Goal: Understand process/instructions

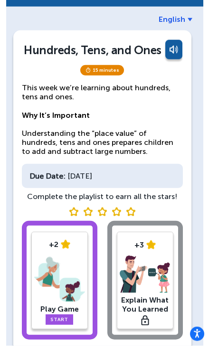
scroll to position [15, 0]
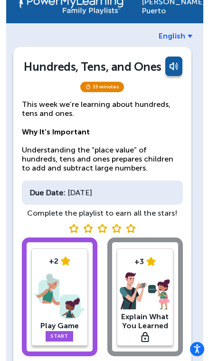
click at [63, 334] on link "Start" at bounding box center [60, 336] width 28 height 10
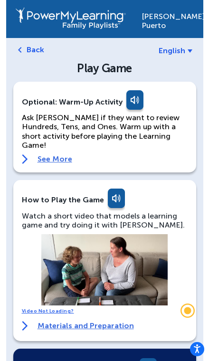
click at [181, 50] on span "English" at bounding box center [172, 50] width 27 height 9
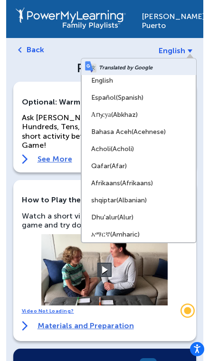
click at [131, 100] on span "(Spanish)" at bounding box center [130, 98] width 28 height 8
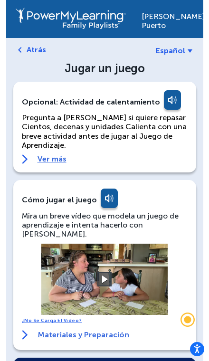
click at [112, 272] on button at bounding box center [104, 279] width 14 height 14
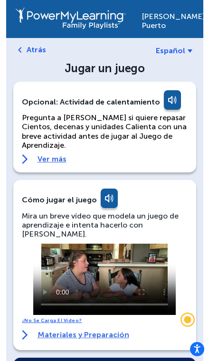
click at [57, 156] on link "Ver más" at bounding box center [105, 158] width 166 height 9
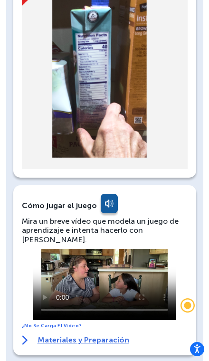
scroll to position [382, 0]
